Goal: Information Seeking & Learning: Understand process/instructions

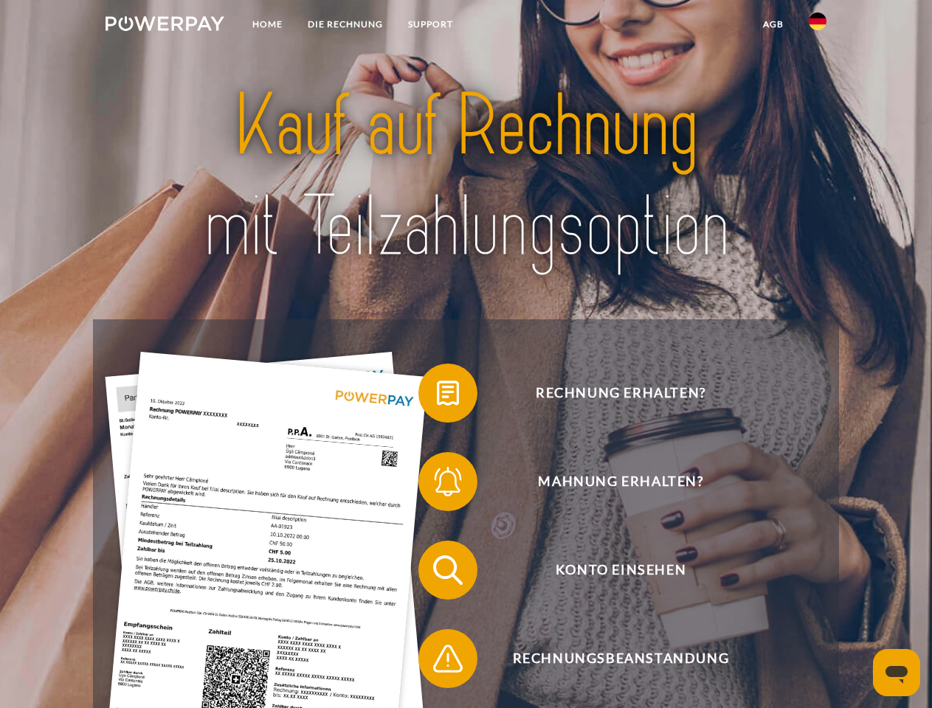
click at [165, 26] on img at bounding box center [165, 23] width 119 height 15
click at [818, 26] on img at bounding box center [818, 22] width 18 height 18
click at [773, 24] on link "agb" at bounding box center [773, 24] width 46 height 27
click at [437, 396] on span at bounding box center [426, 393] width 74 height 74
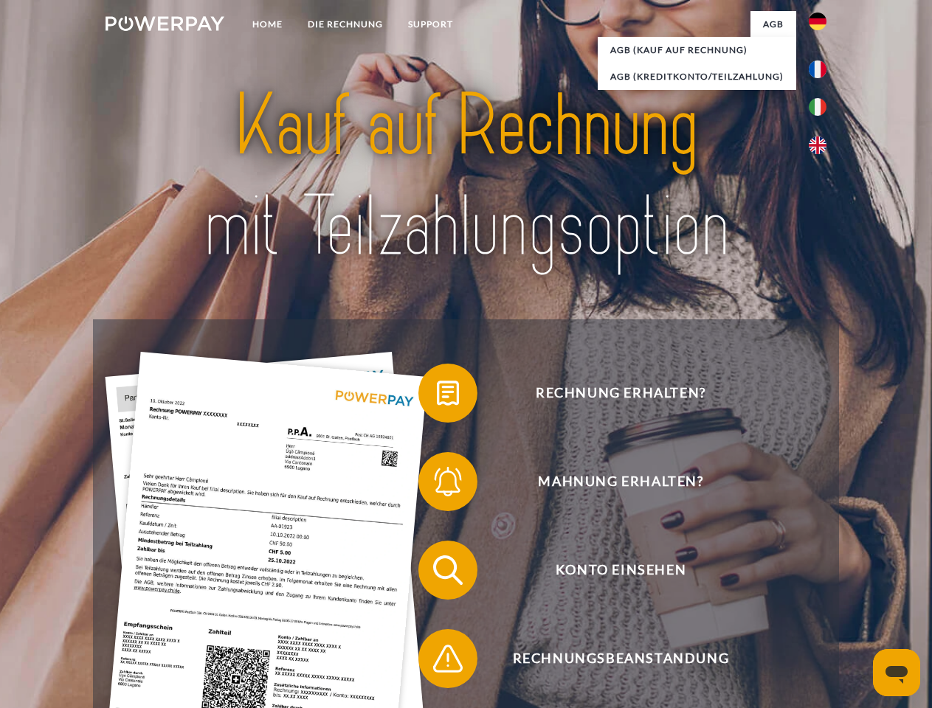
click at [437, 485] on span at bounding box center [426, 482] width 74 height 74
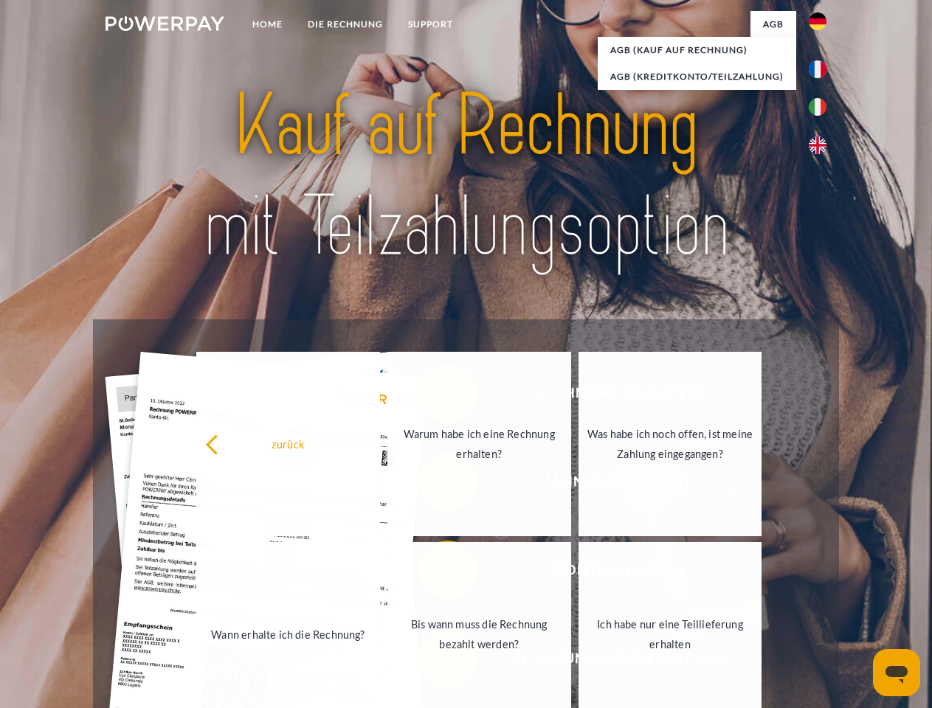
click at [437, 573] on link "Bis wann muss die Rechnung bezahlt werden?" at bounding box center [479, 634] width 184 height 184
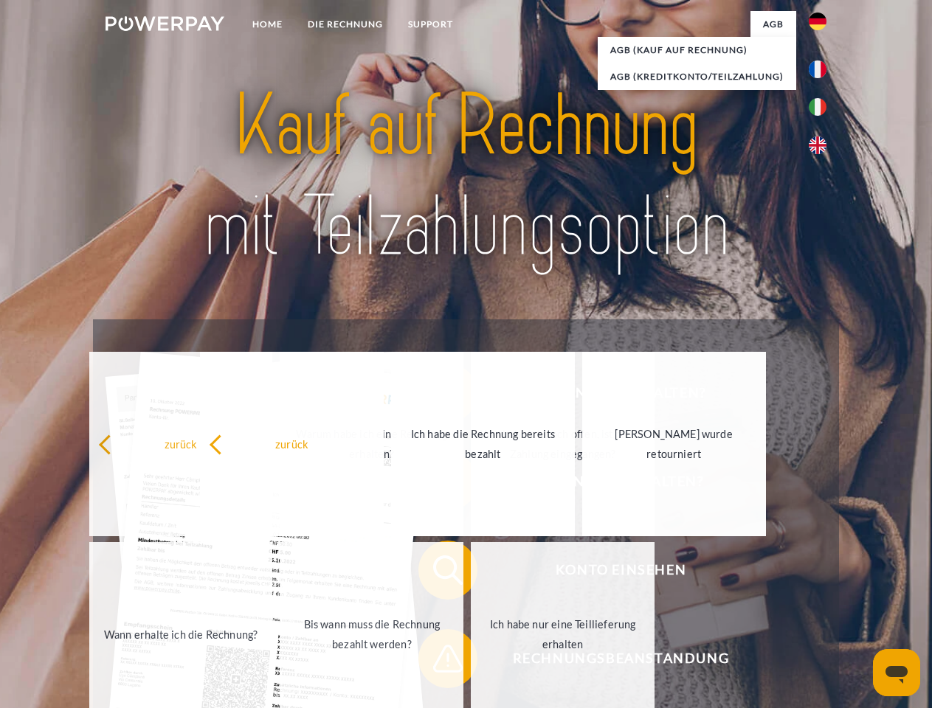
click at [437, 662] on span at bounding box center [426, 659] width 74 height 74
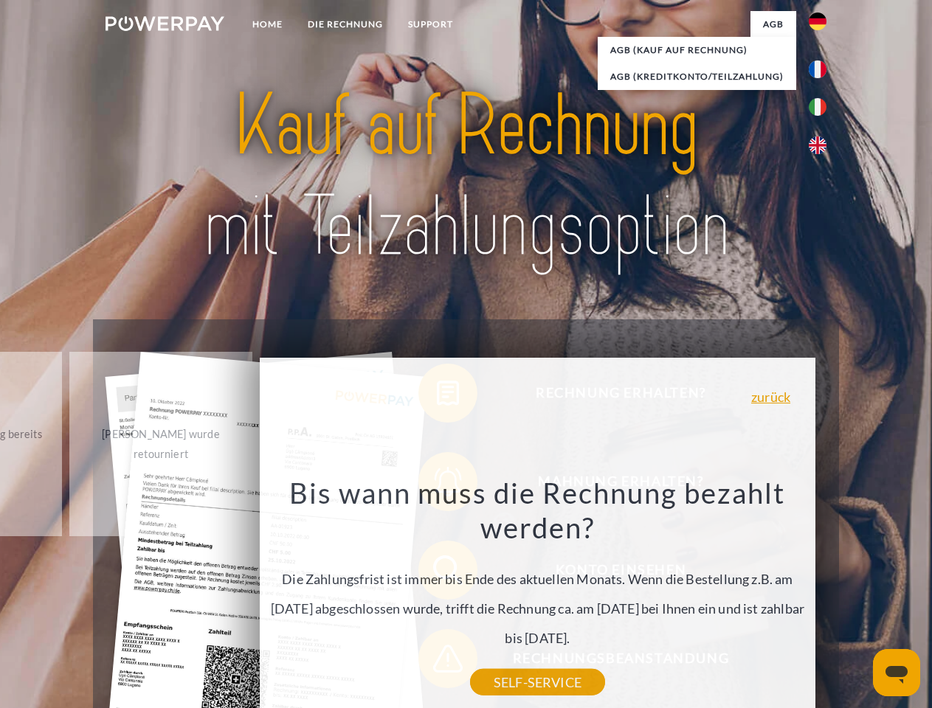
click at [896, 673] on icon "Messaging-Fenster öffnen" at bounding box center [896, 675] width 22 height 18
